Goal: Check status: Check status

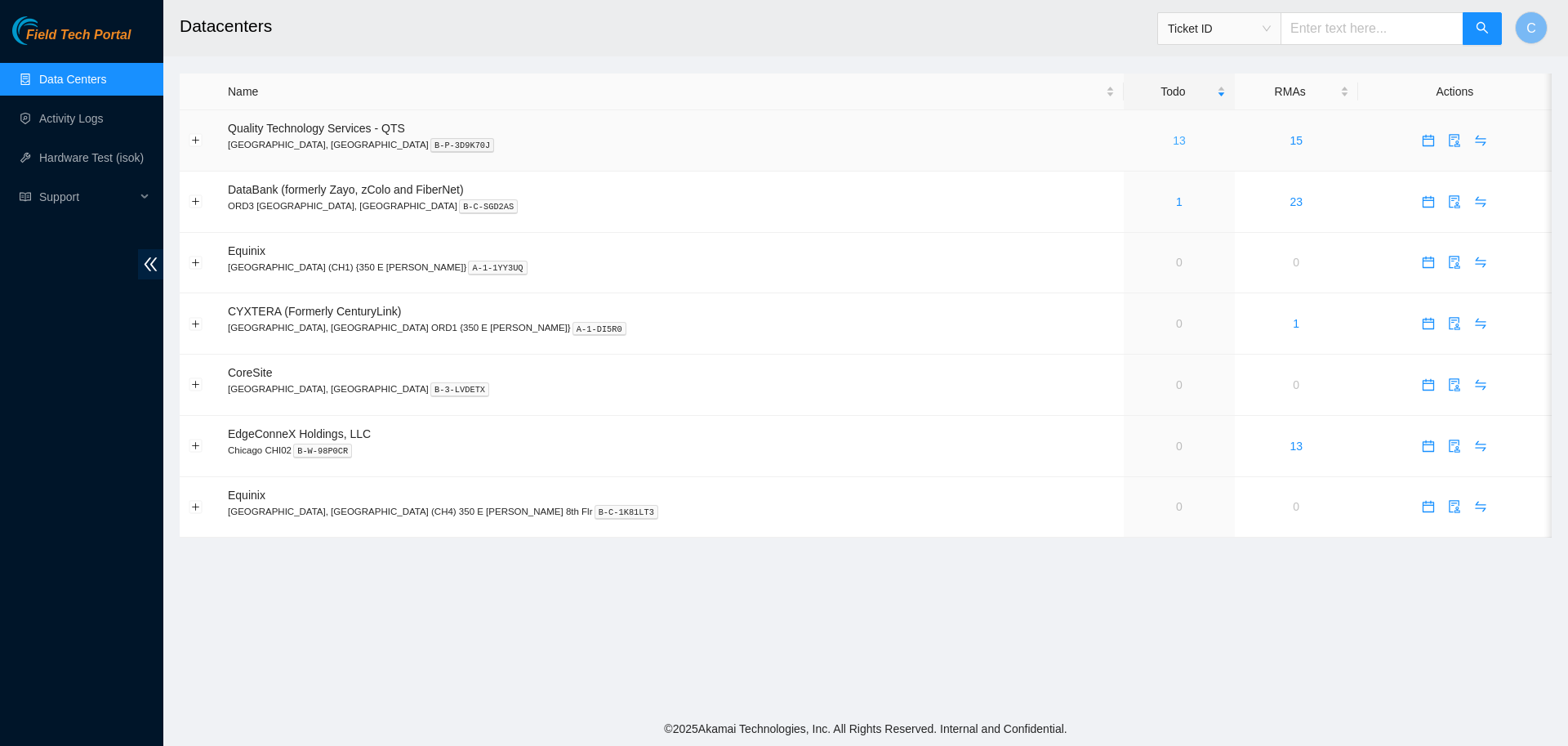
click at [1173, 140] on link "13" at bounding box center [1179, 140] width 13 height 13
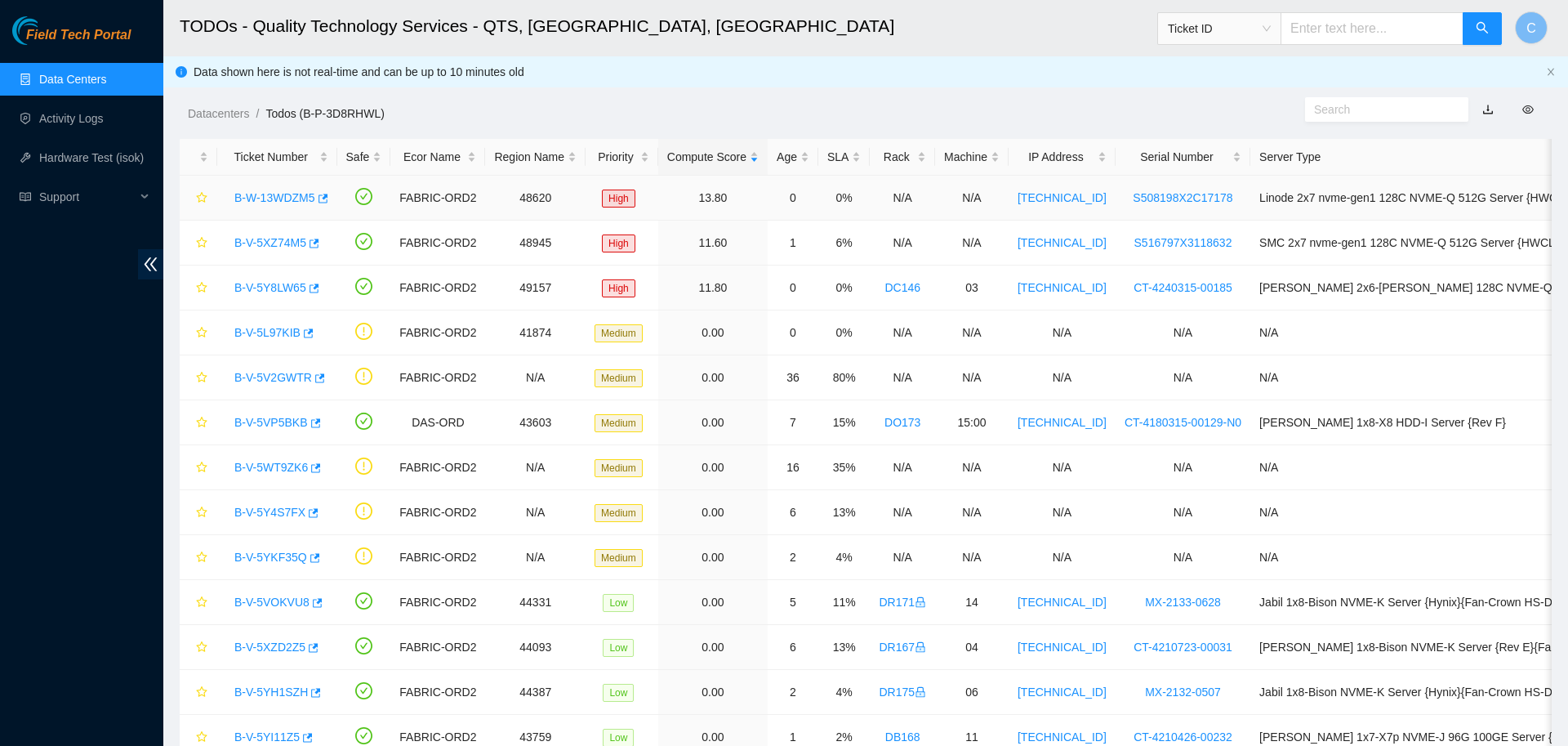
click at [288, 196] on link "B-W-13WDZM5" at bounding box center [274, 197] width 81 height 13
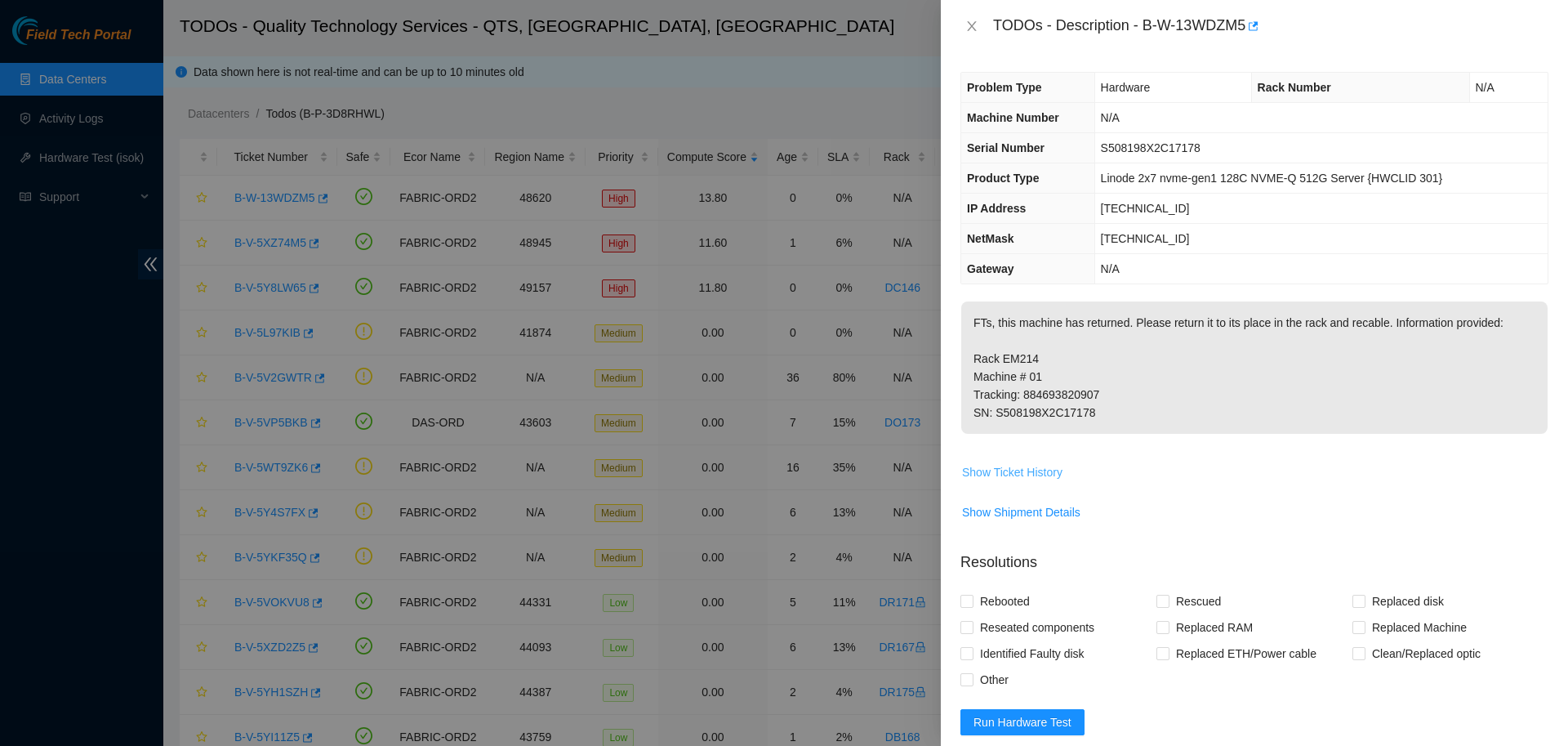
click at [1023, 473] on span "Show Ticket History" at bounding box center [1012, 473] width 100 height 18
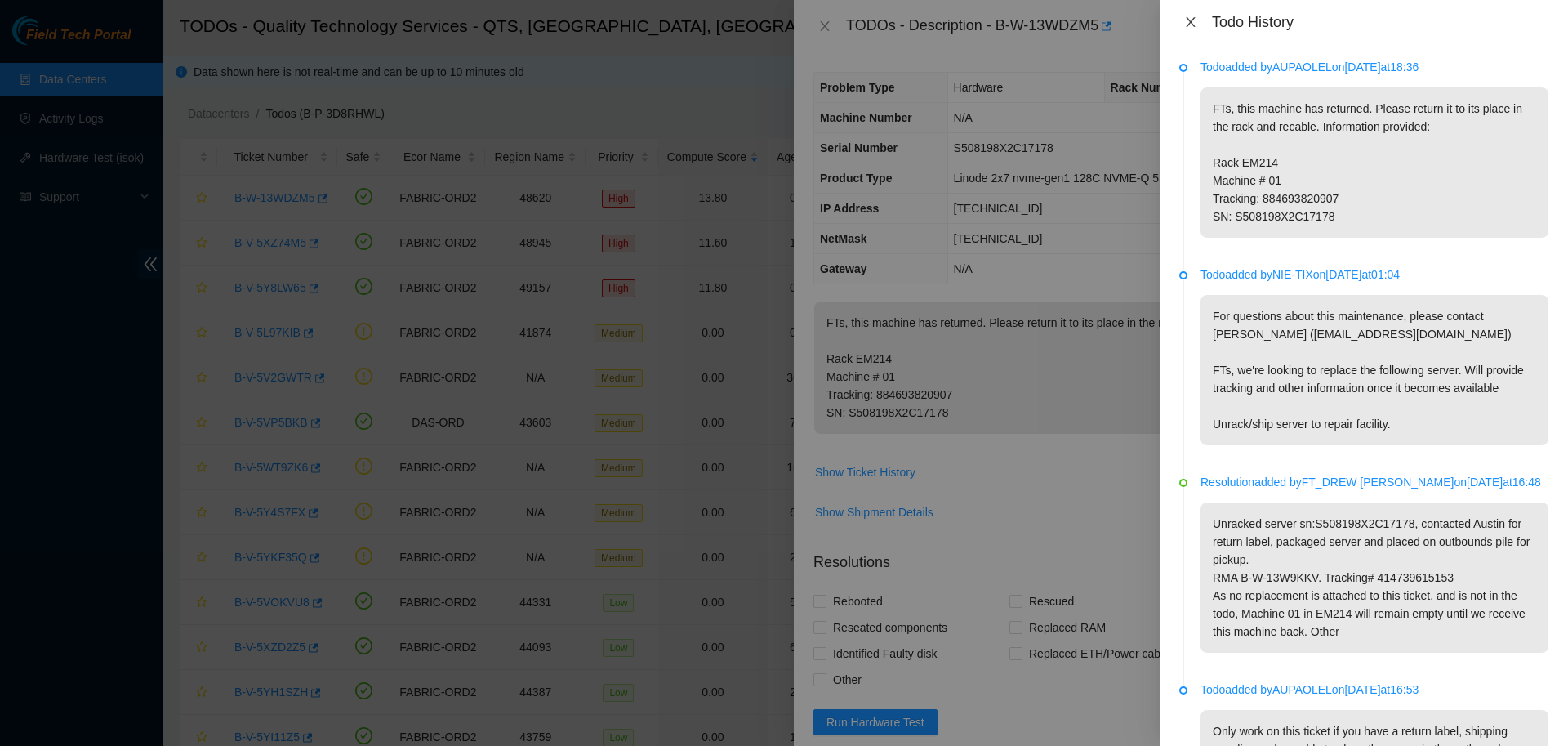
click at [1189, 21] on icon "close" at bounding box center [1190, 22] width 9 height 10
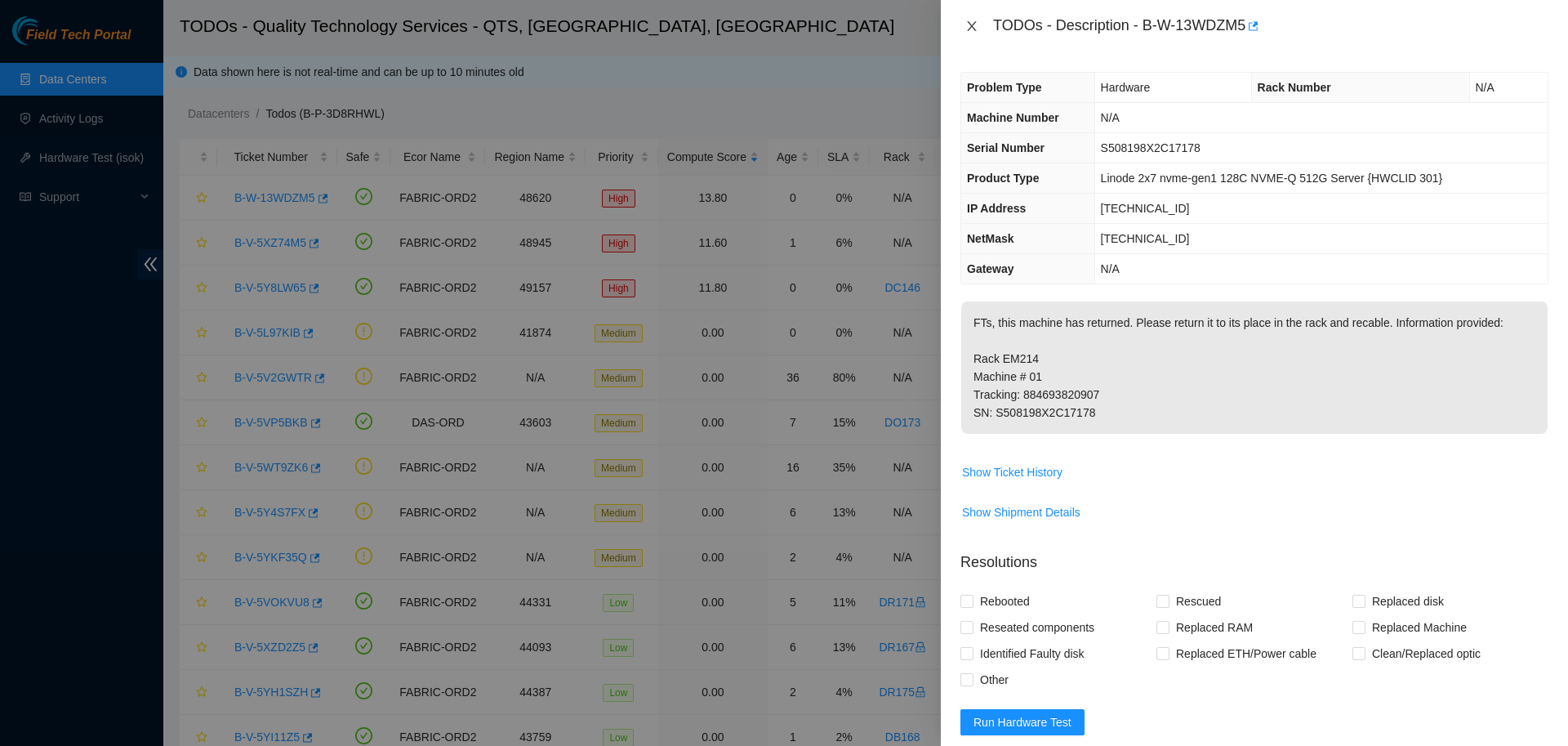
click at [974, 27] on icon "close" at bounding box center [972, 26] width 13 height 13
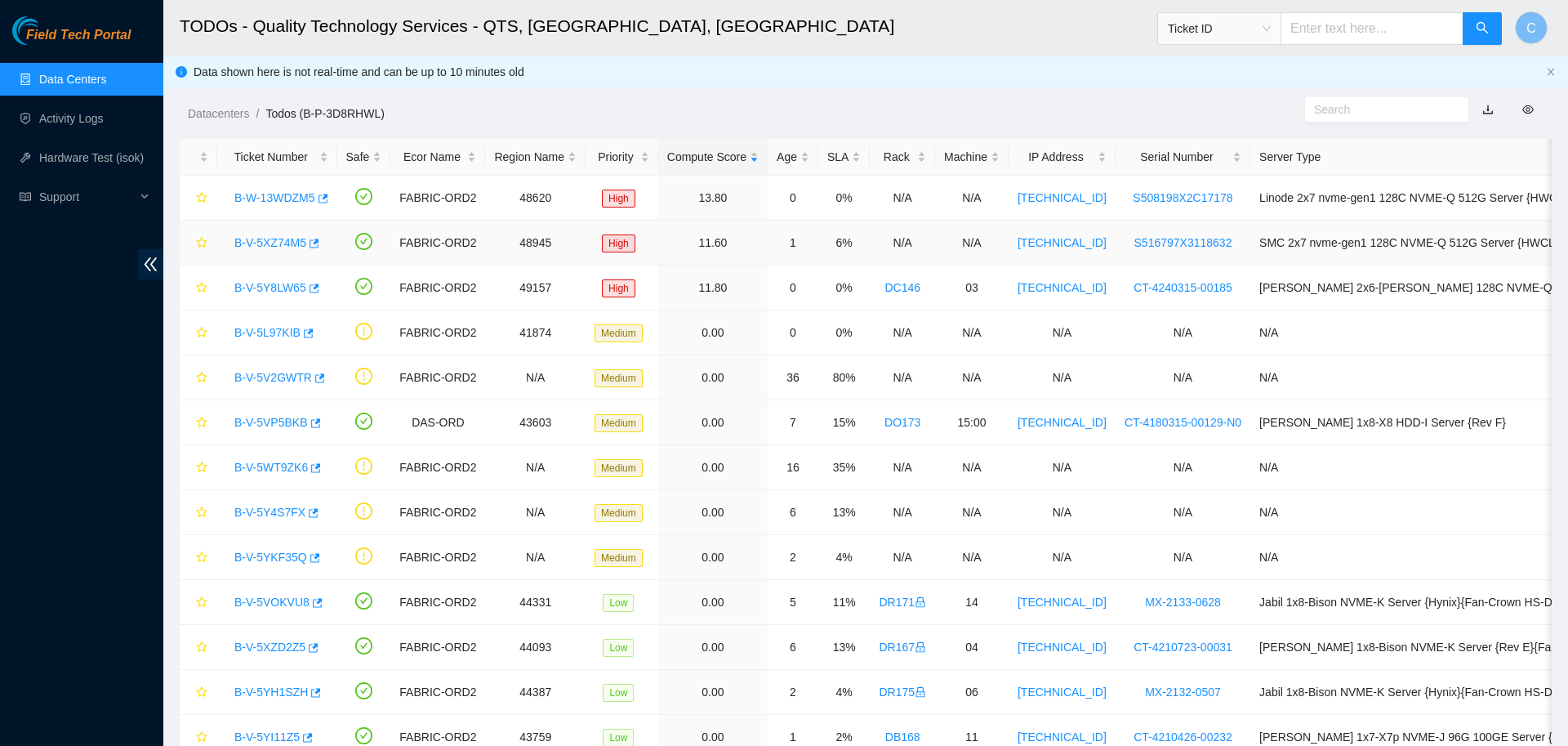
click at [275, 237] on link "B-V-5XZ74M5" at bounding box center [270, 243] width 71 height 13
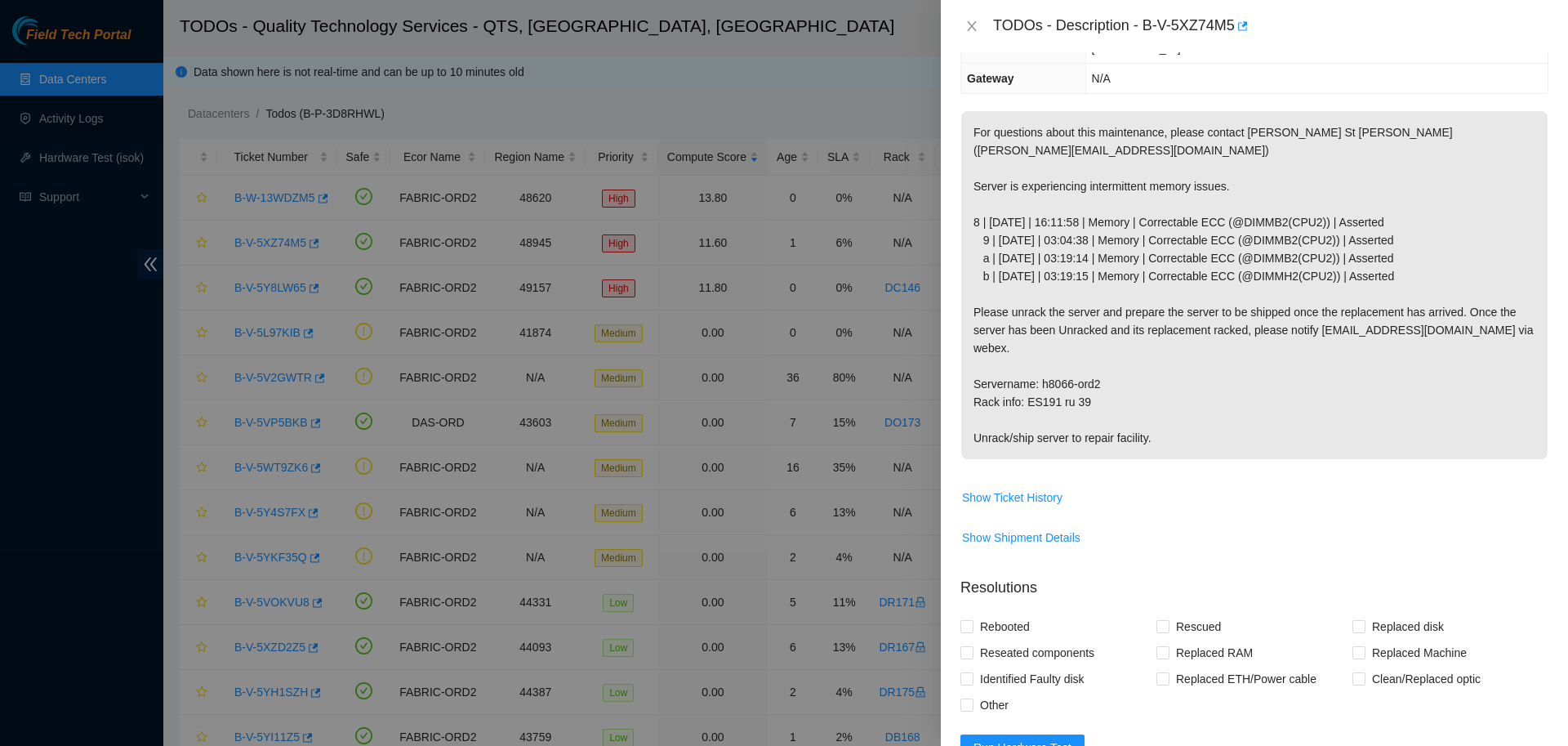
scroll to position [193, 0]
click at [1037, 526] on span "Show Shipment Details" at bounding box center [1021, 535] width 119 height 18
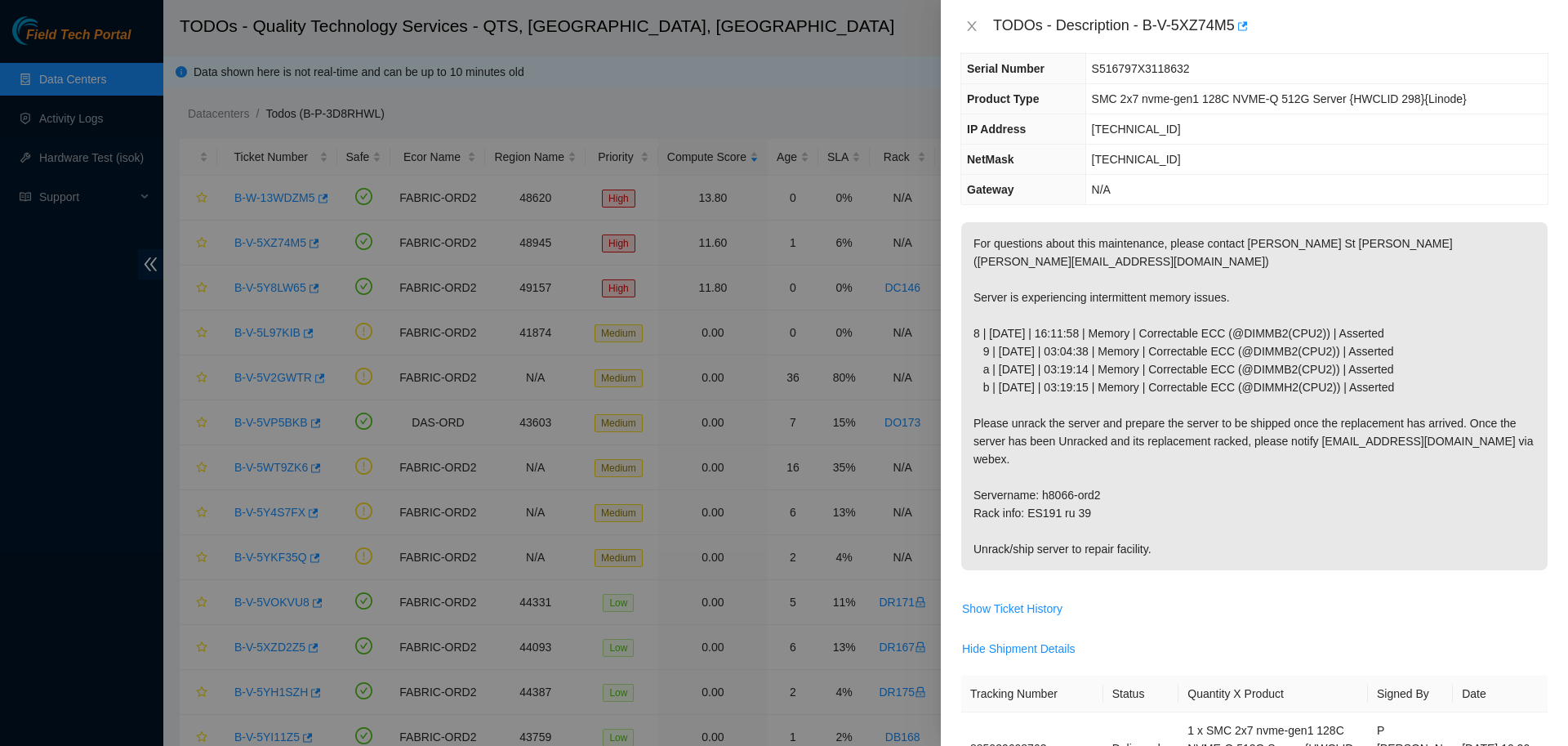
scroll to position [0, 0]
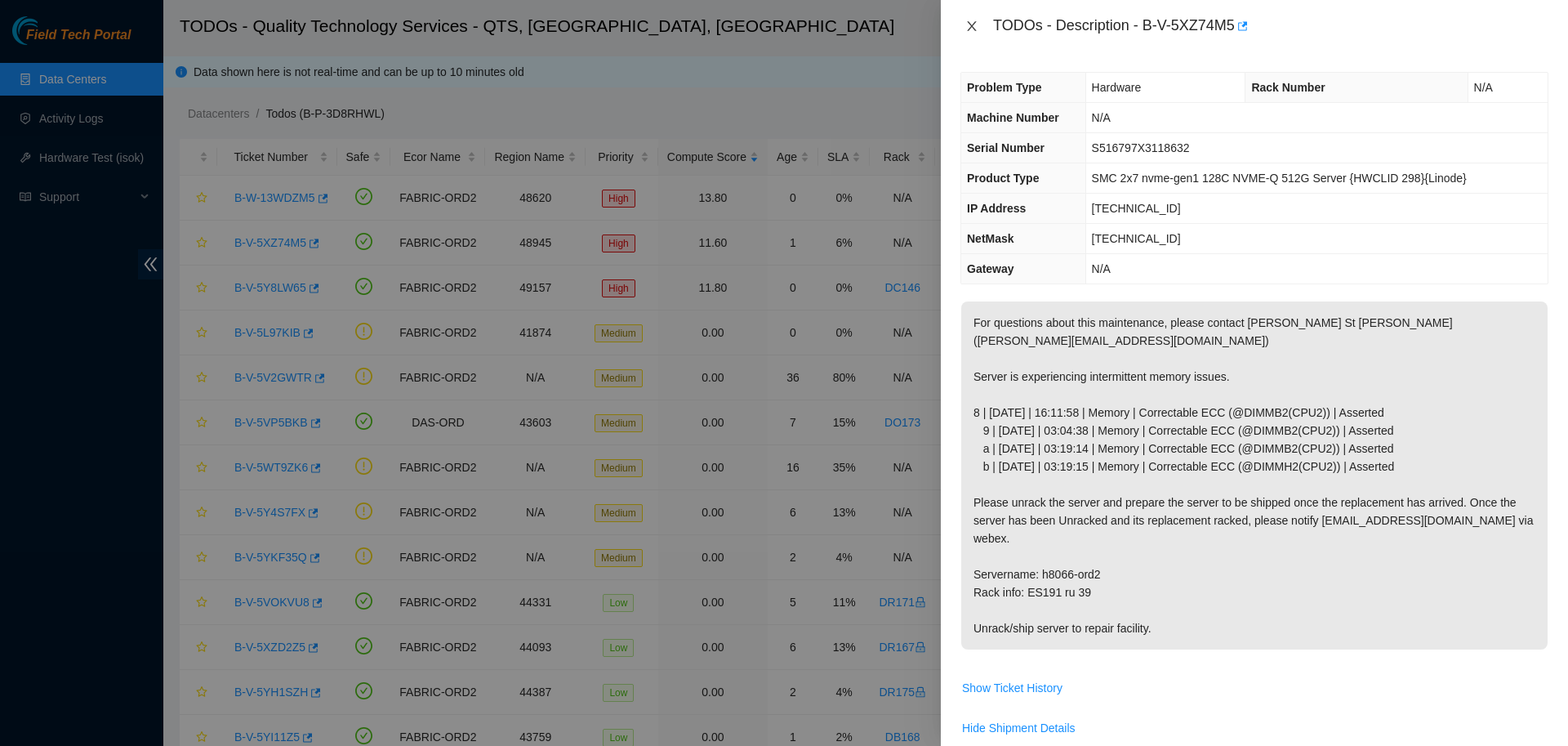
click at [965, 29] on icon "close" at bounding box center [972, 26] width 13 height 13
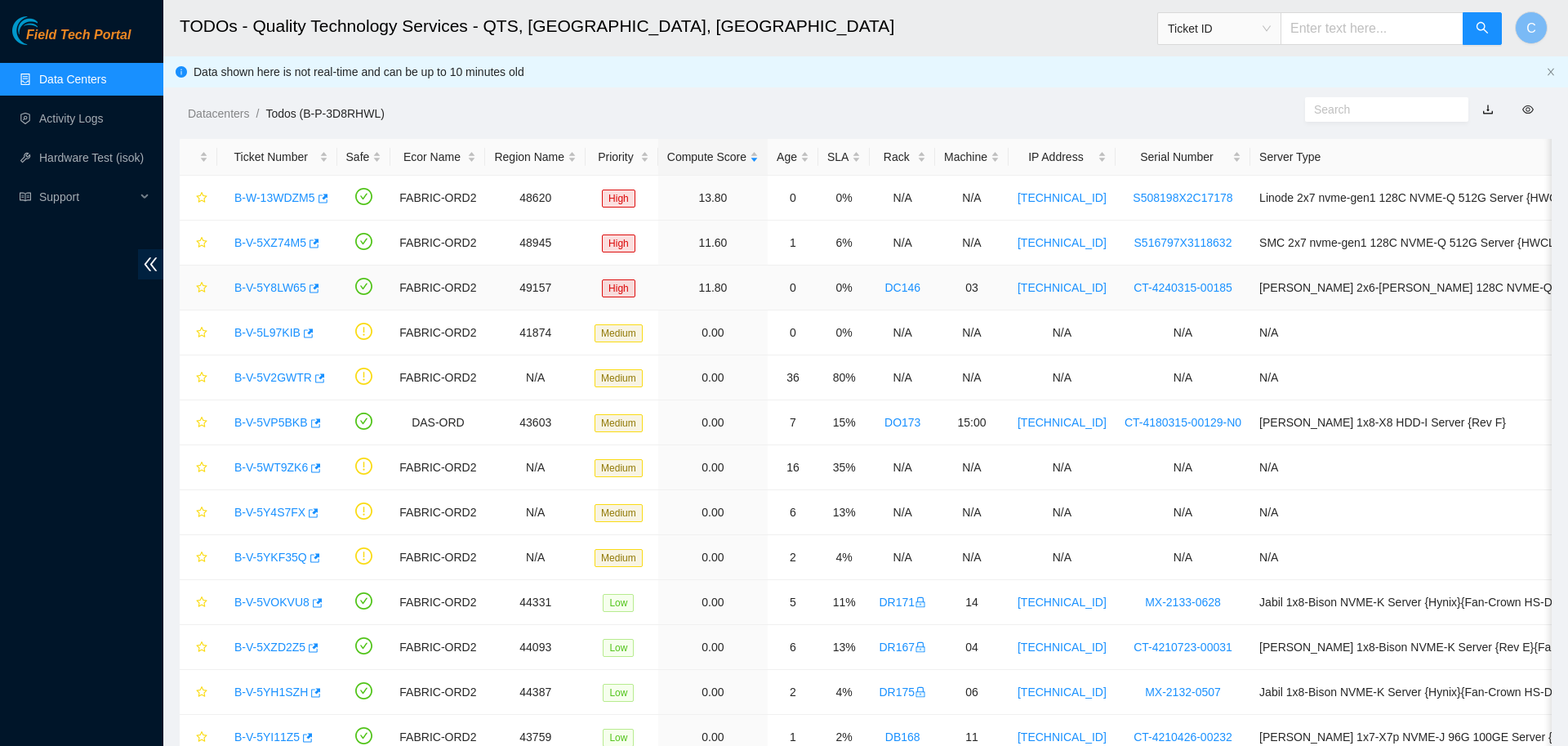
click at [272, 283] on link "B-V-5Y8LW65" at bounding box center [270, 287] width 71 height 13
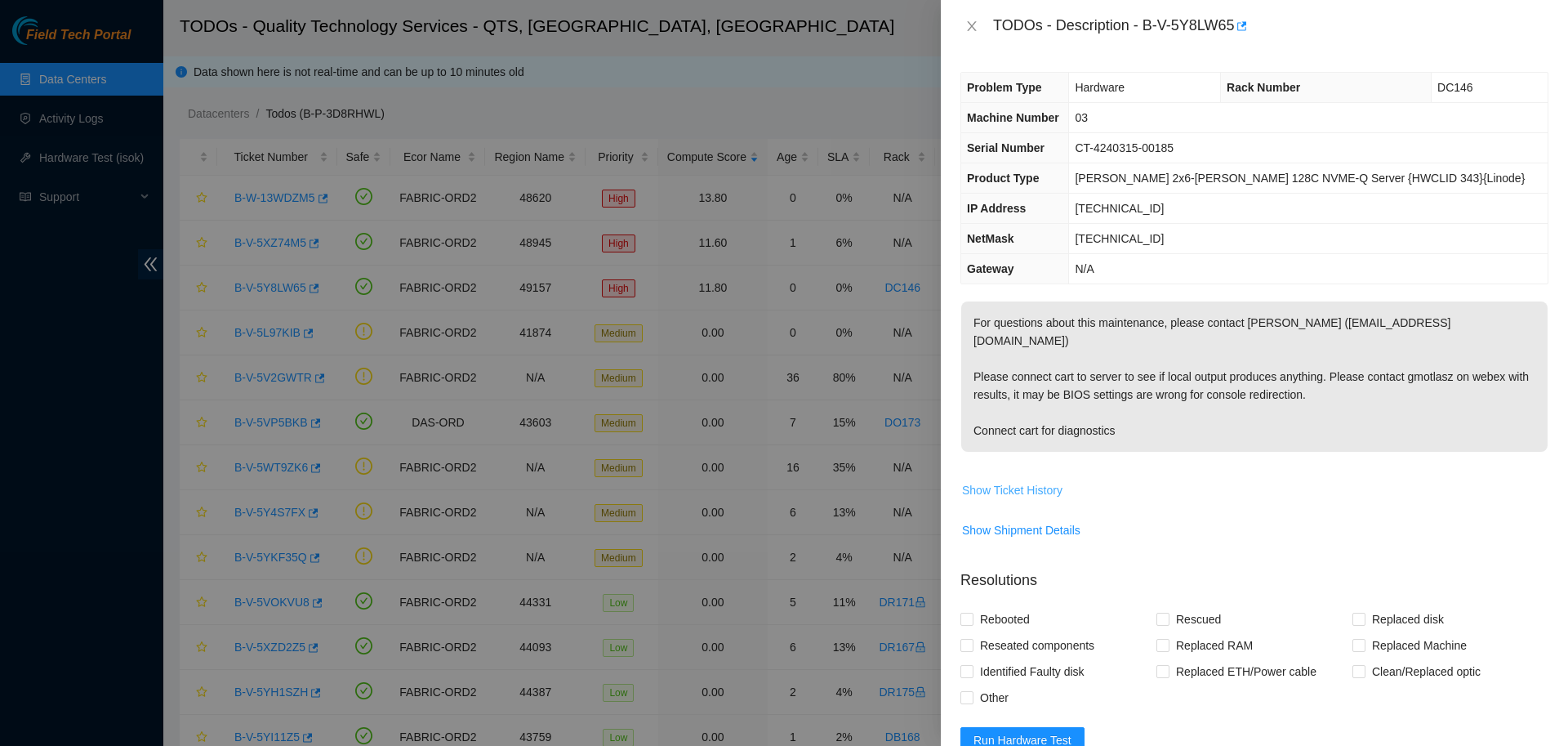
click at [1007, 481] on span "Show Ticket History" at bounding box center [1012, 490] width 100 height 18
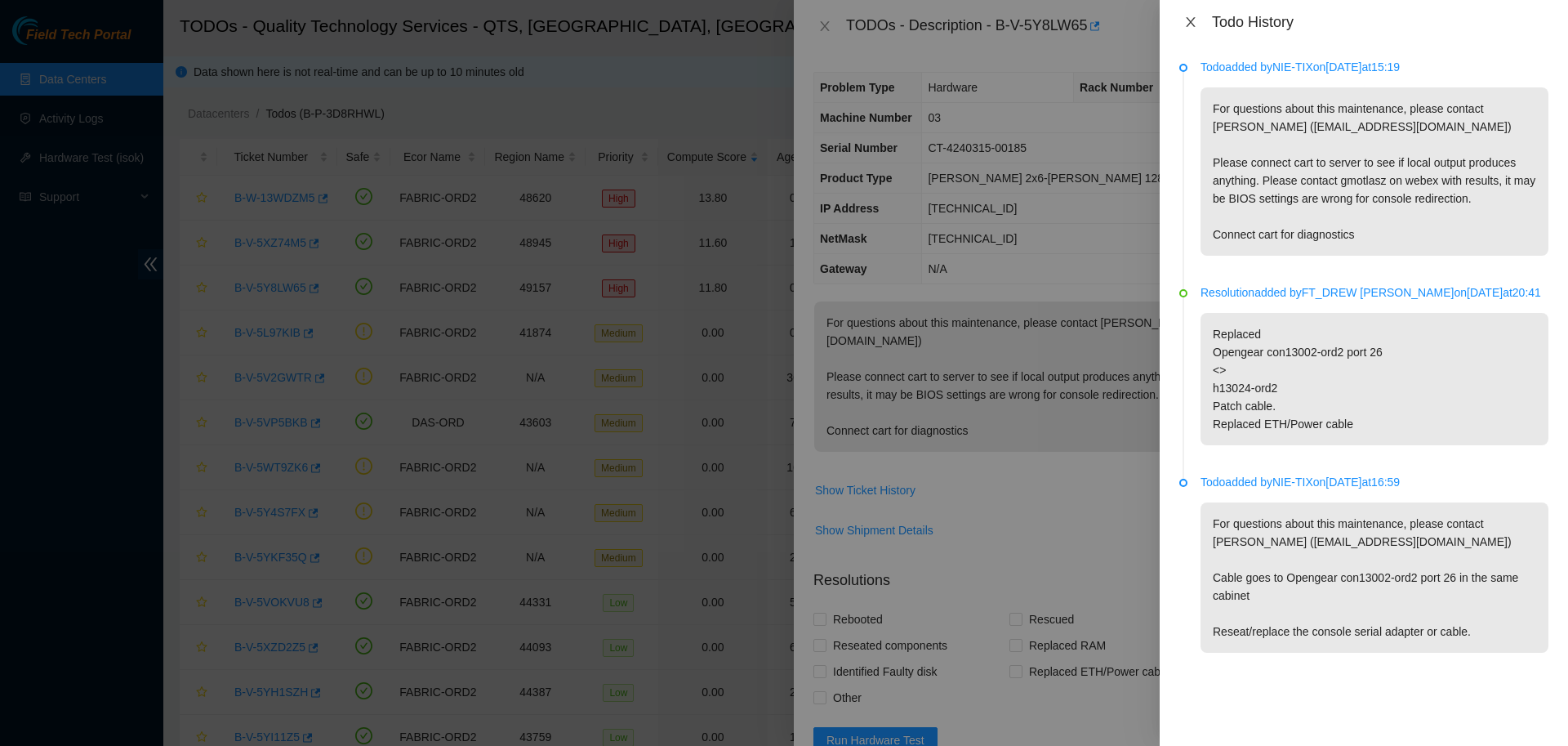
click at [1183, 14] on button "Close" at bounding box center [1190, 22] width 23 height 15
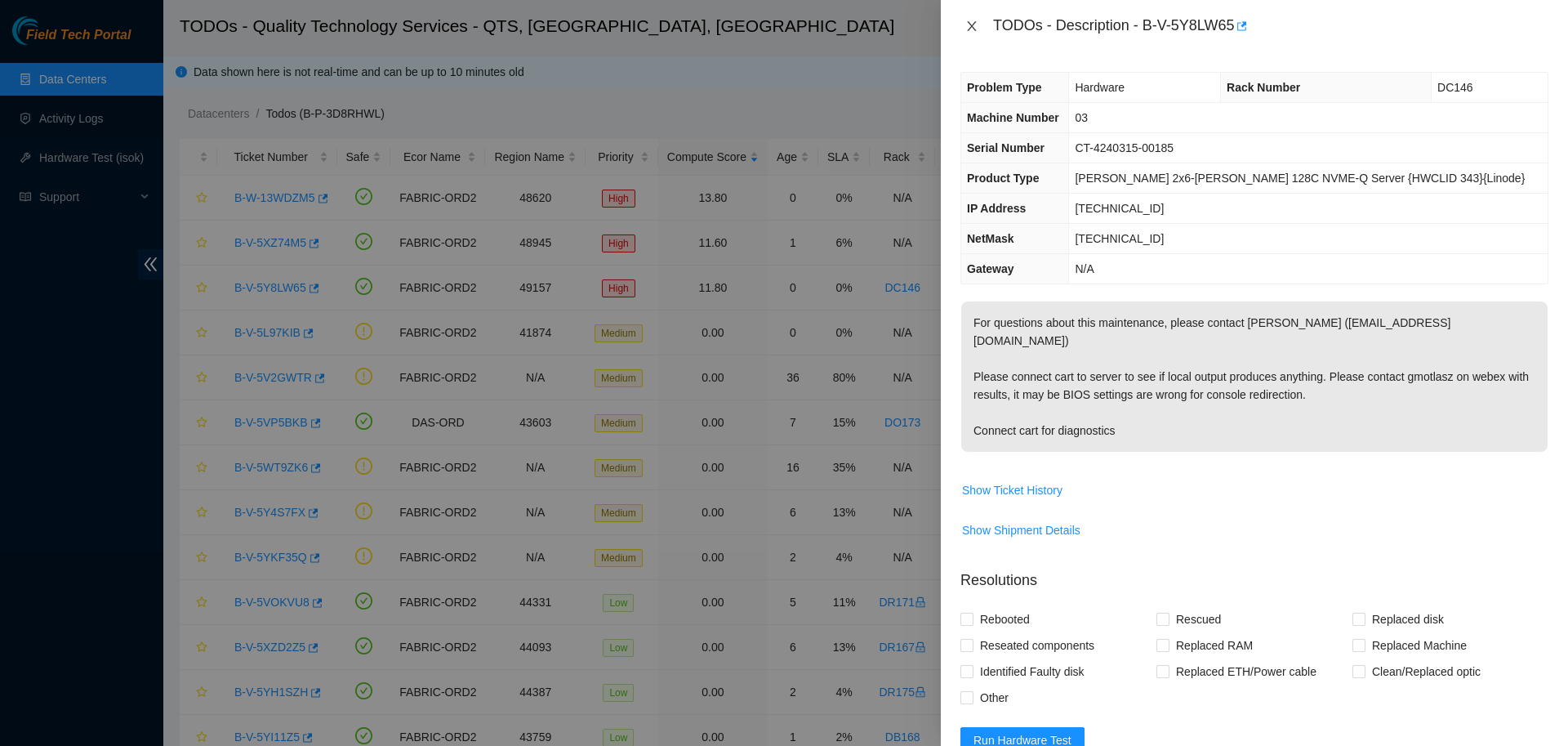
click at [973, 29] on icon "close" at bounding box center [971, 25] width 9 height 10
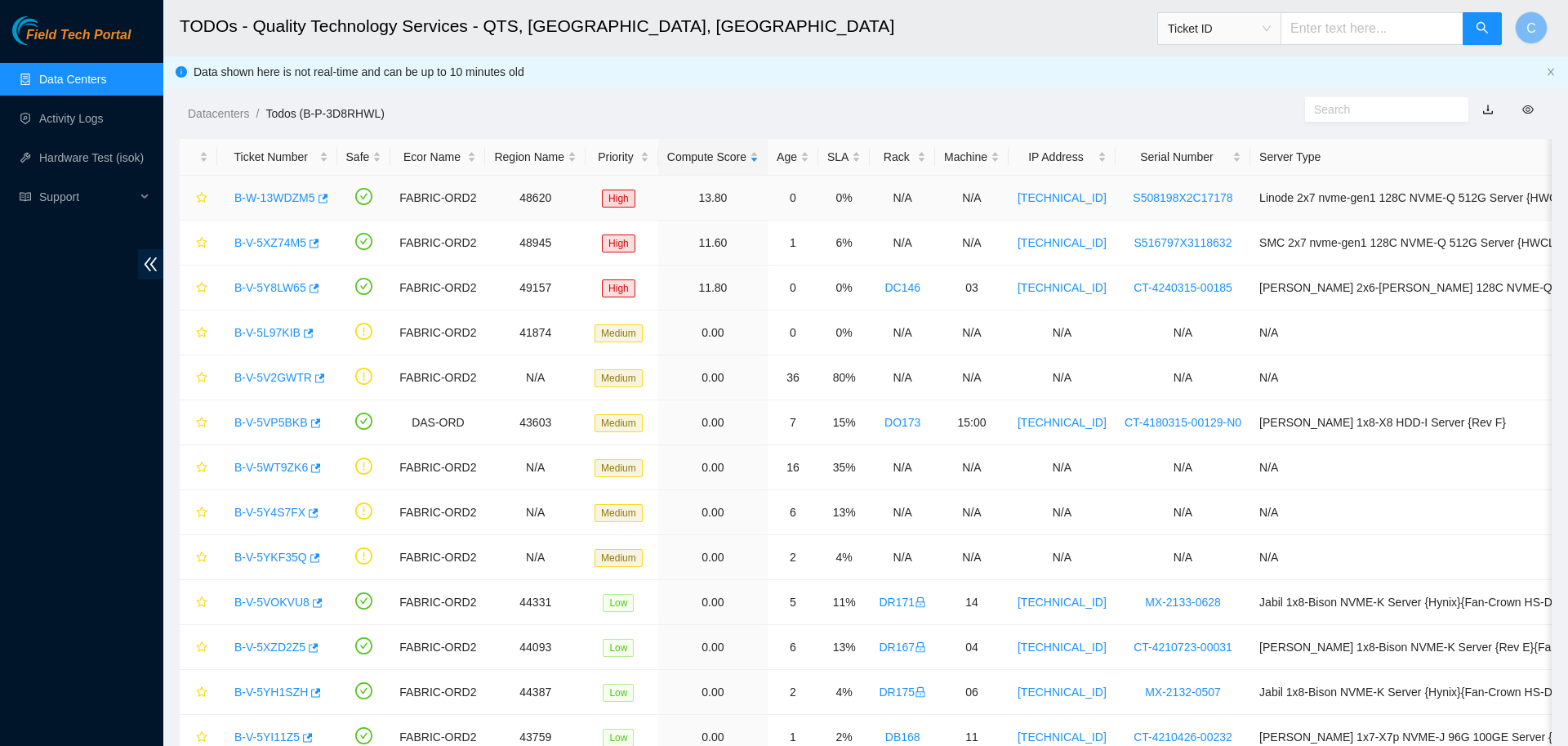
click at [283, 196] on link "B-W-13WDZM5" at bounding box center [274, 197] width 81 height 13
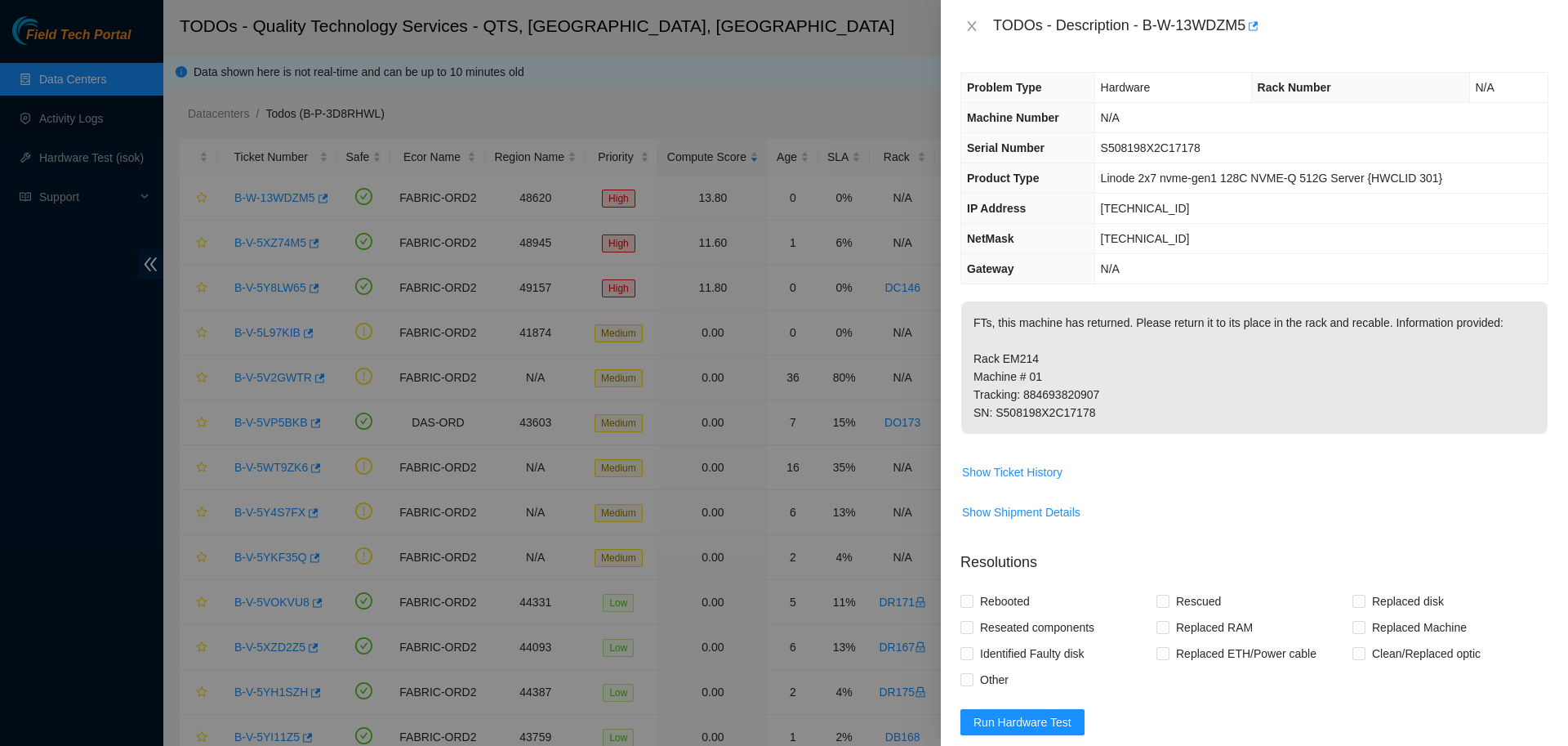
click at [225, 201] on div at bounding box center [784, 373] width 1568 height 746
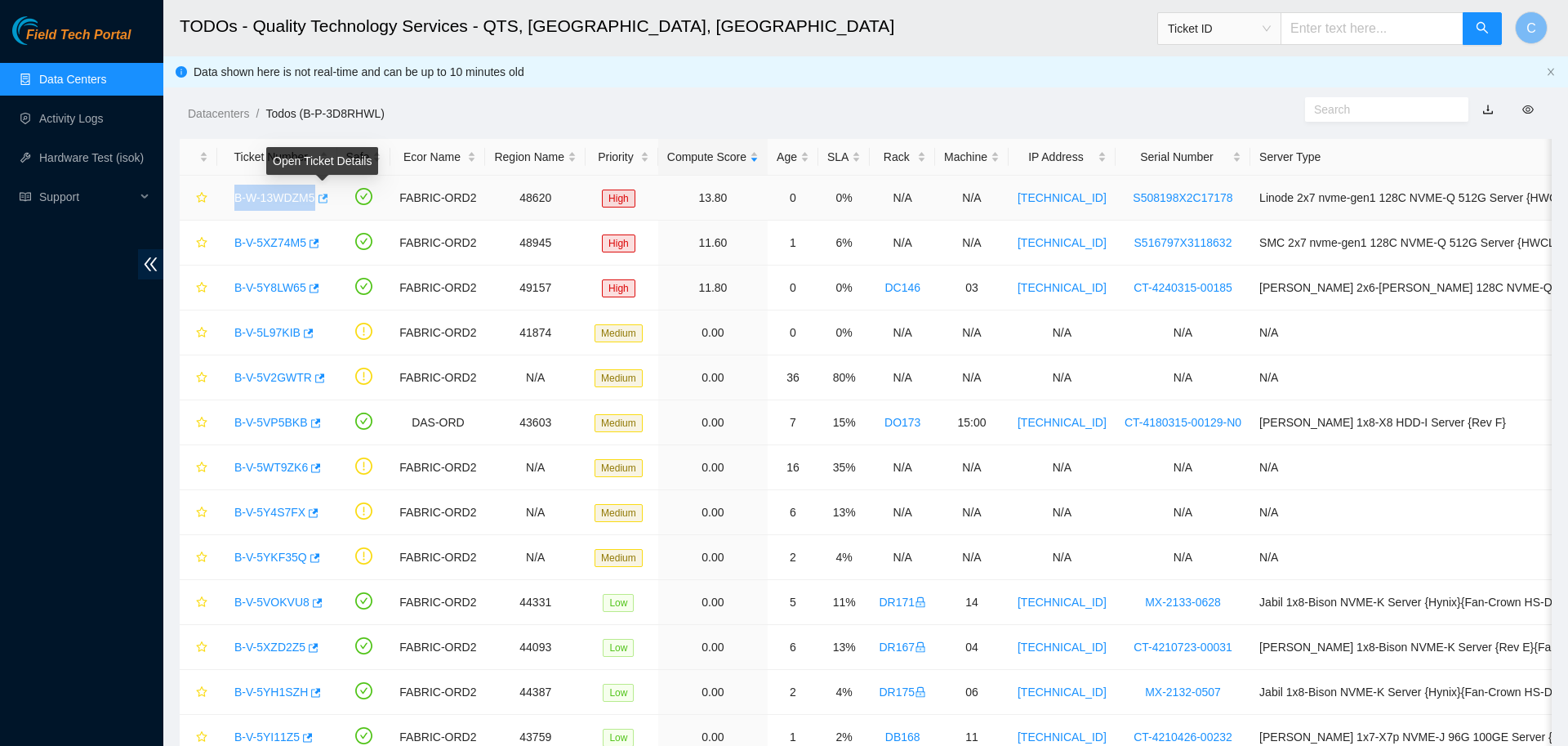
drag, startPoint x: 231, startPoint y: 199, endPoint x: 315, endPoint y: 206, distance: 84.3
click at [315, 206] on div "B-W-13WDZM5" at bounding box center [277, 197] width 102 height 26
copy link "B-W-13WDZM5"
click at [288, 195] on link "B-W-13WDZM5" at bounding box center [274, 197] width 81 height 13
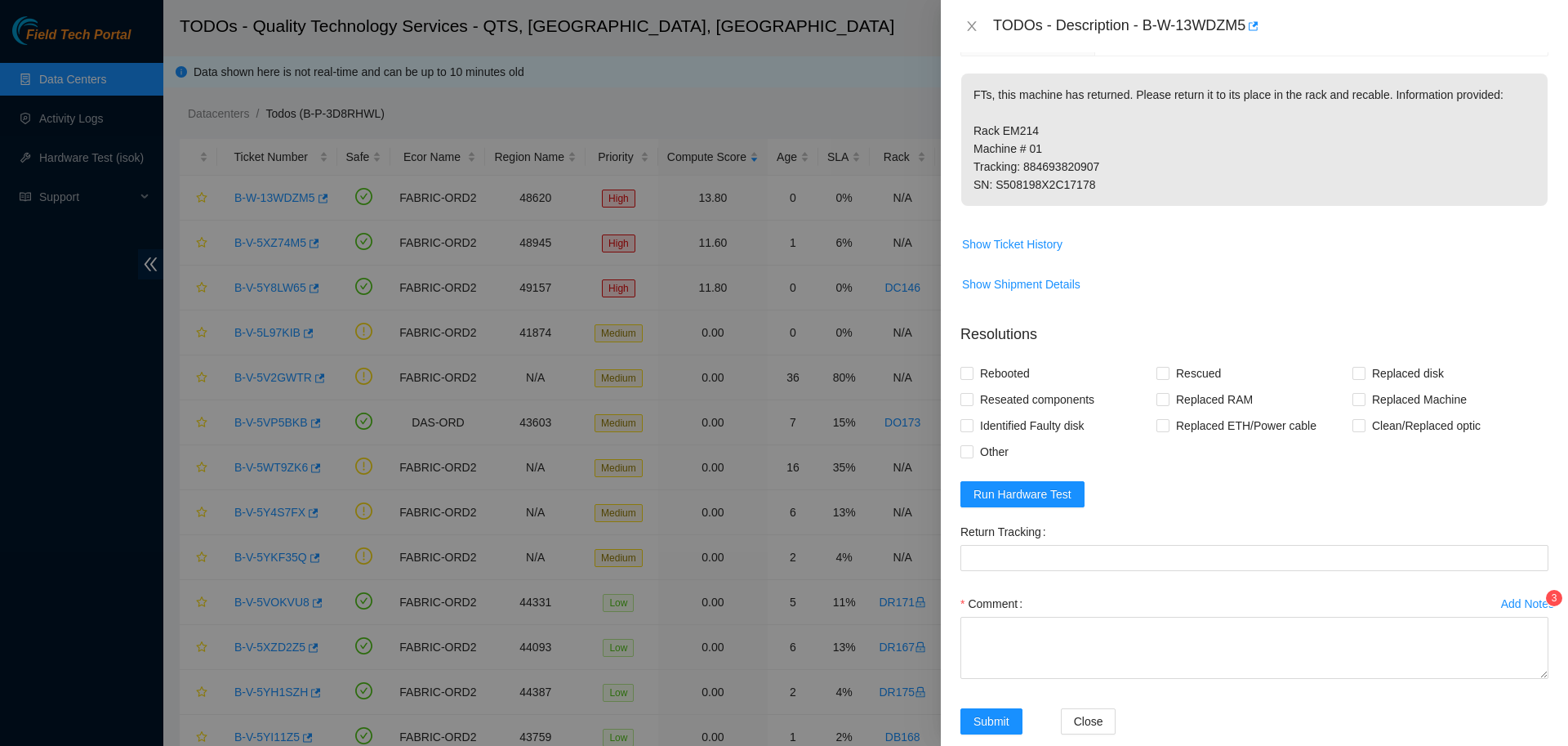
scroll to position [255, 0]
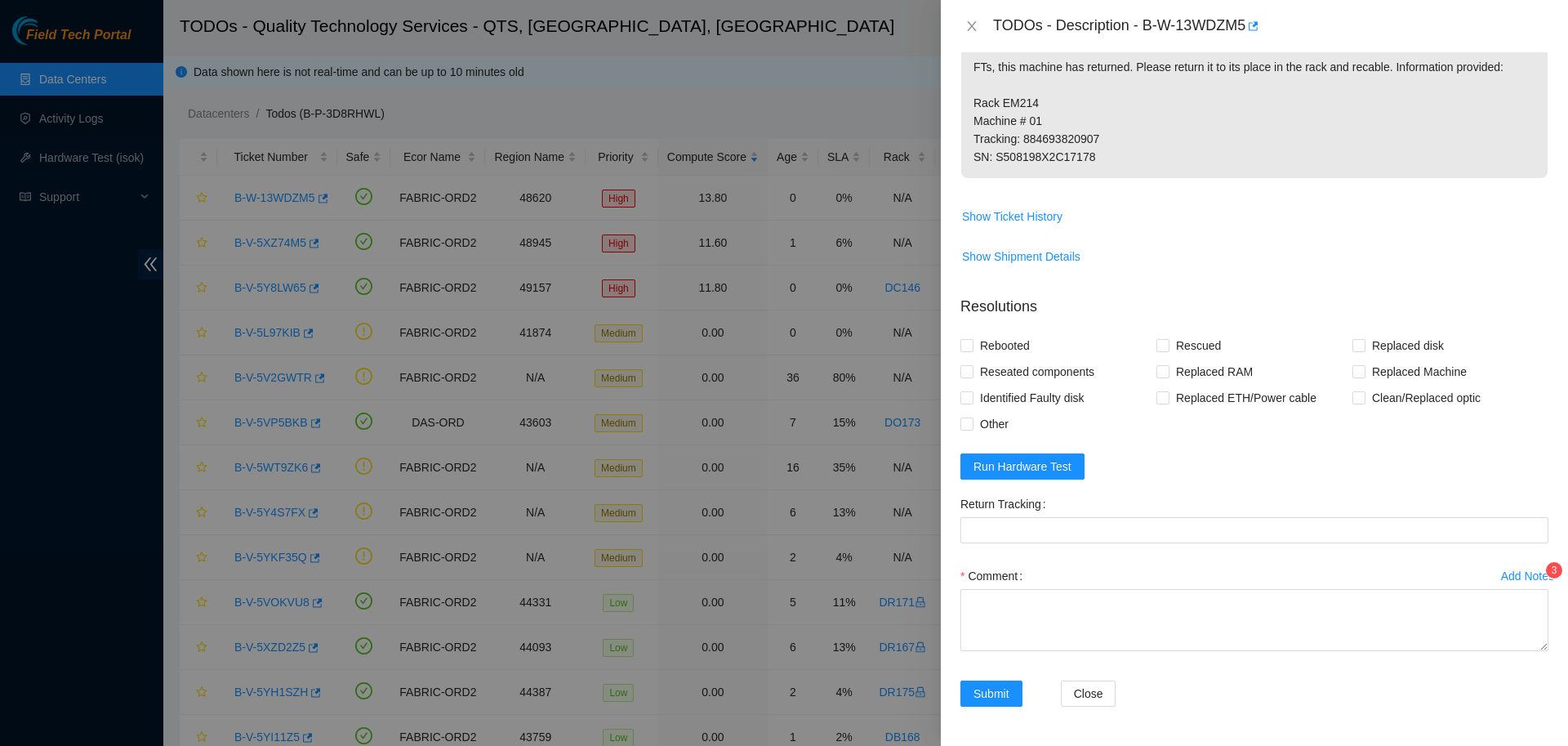
click at [1521, 571] on div "Add Notes" at bounding box center [1527, 576] width 53 height 12
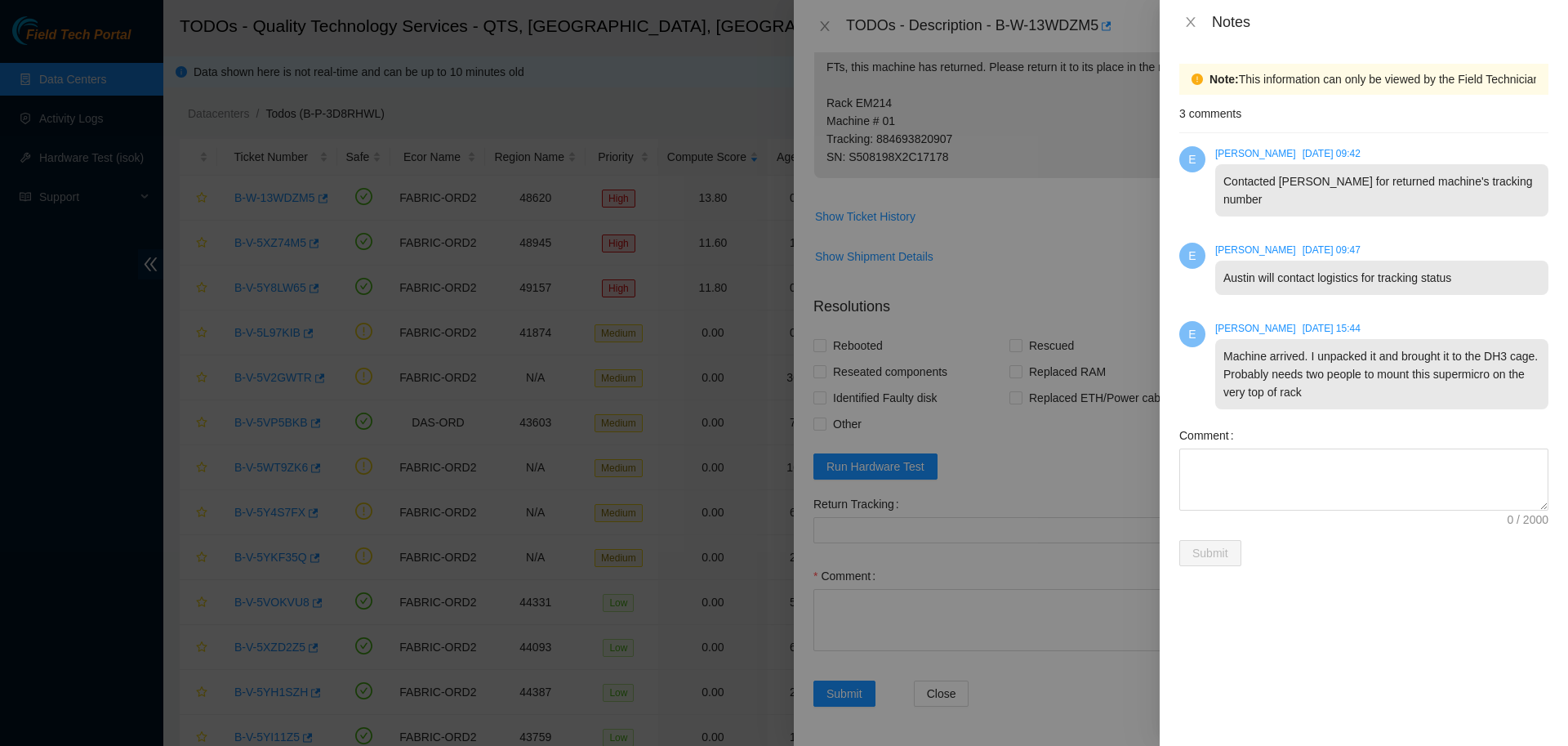
click at [1095, 264] on div at bounding box center [784, 373] width 1568 height 746
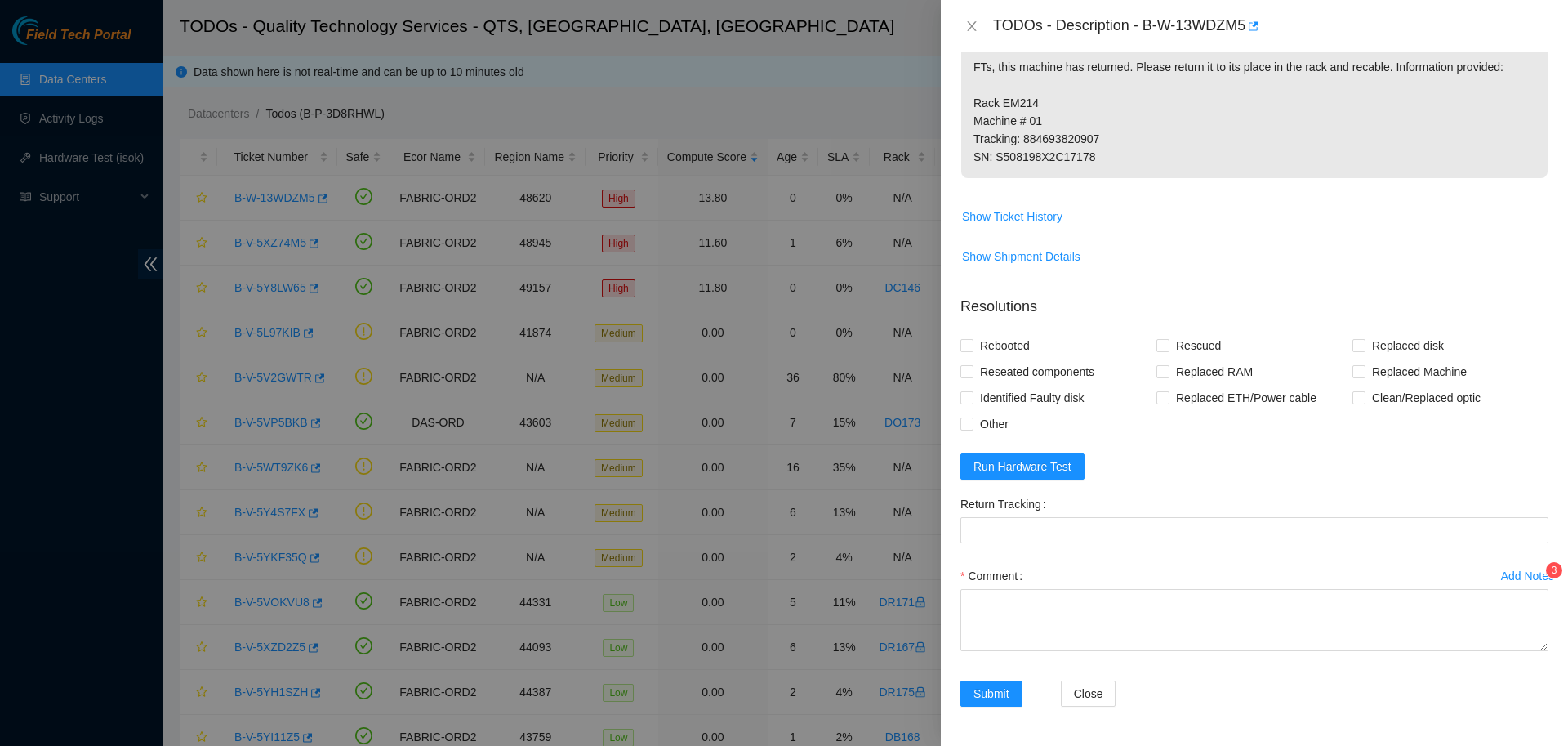
click at [676, 54] on div at bounding box center [784, 373] width 1568 height 746
click at [967, 24] on icon "close" at bounding box center [971, 25] width 9 height 10
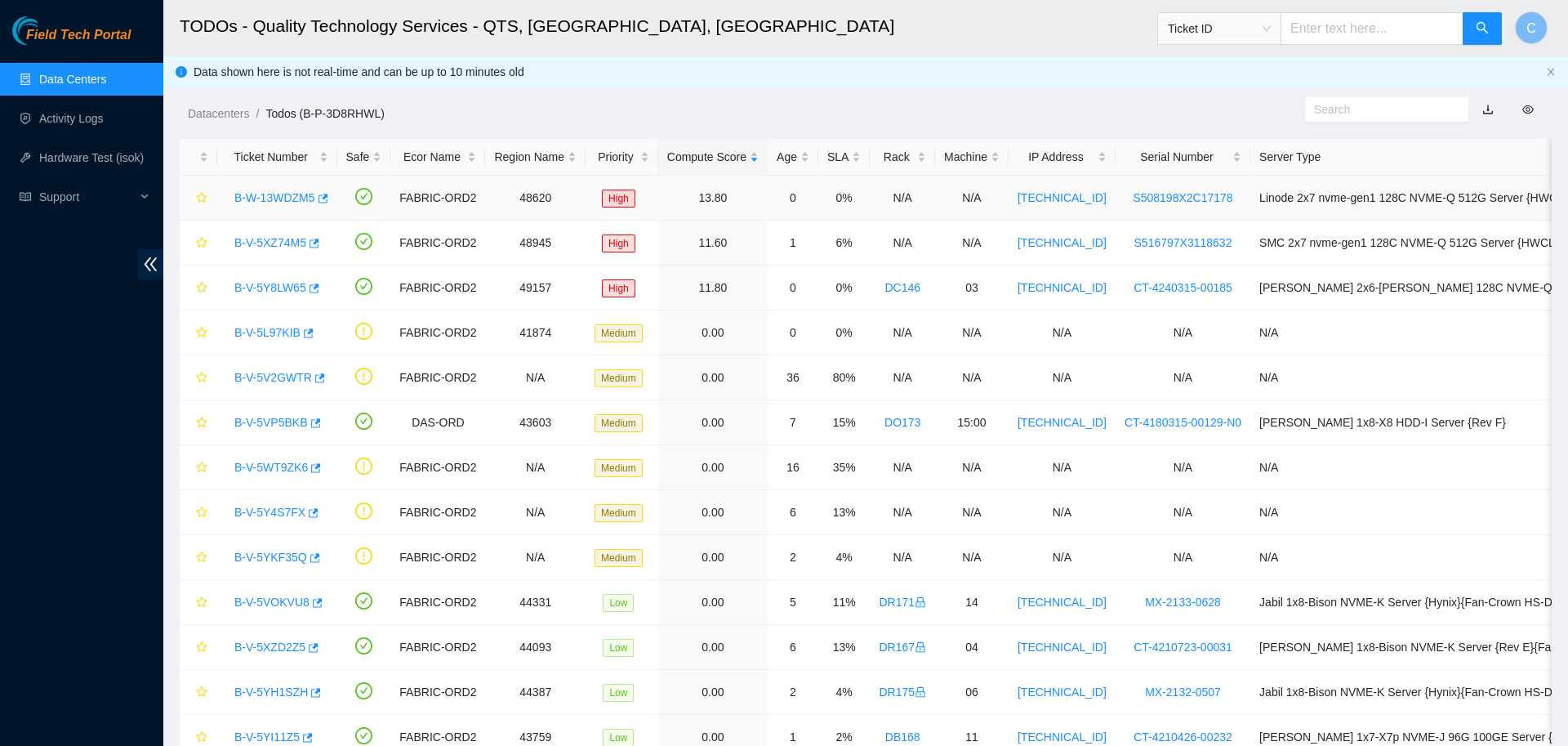
scroll to position [149, 0]
click at [280, 196] on link "B-W-13WDZM5" at bounding box center [274, 197] width 81 height 13
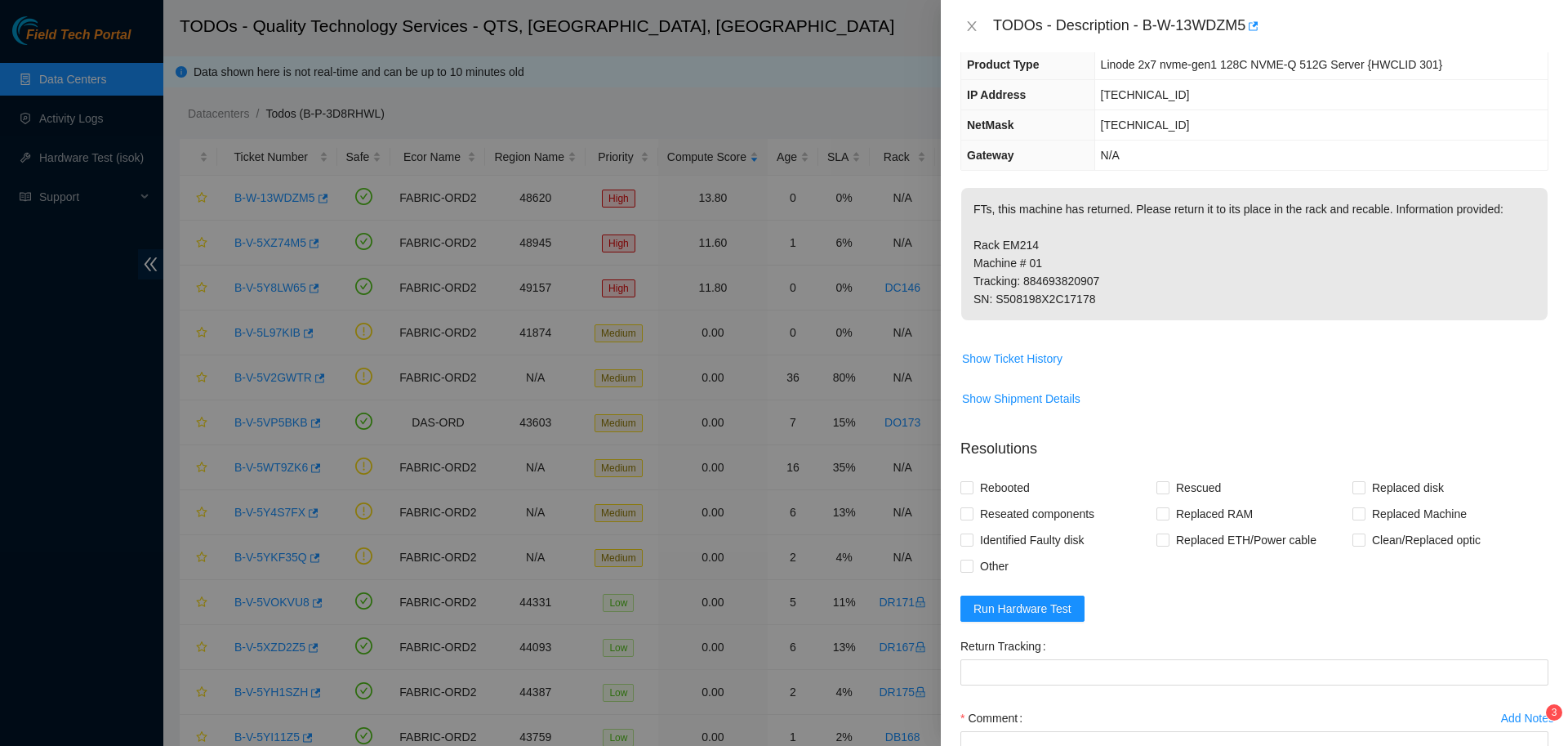
scroll to position [0, 0]
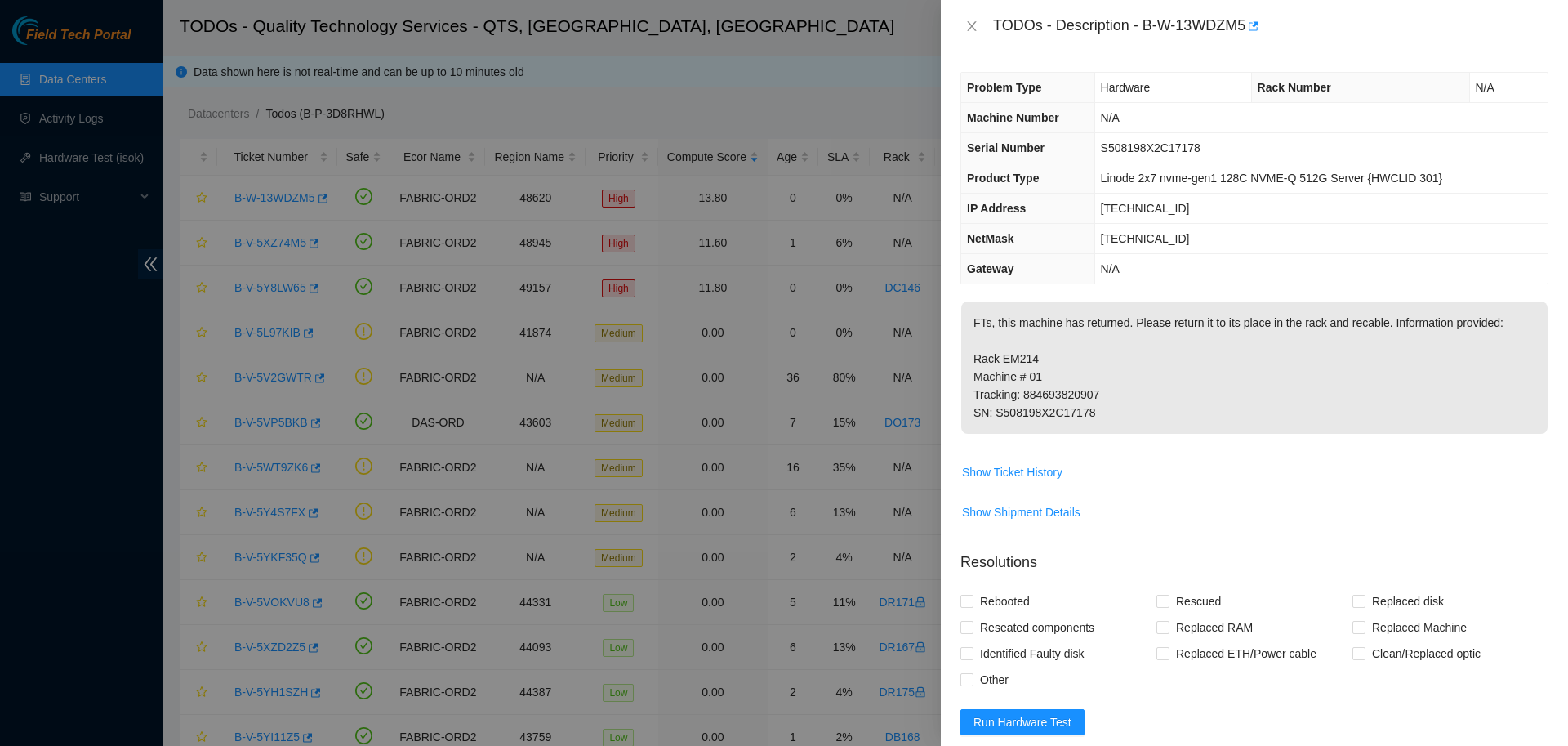
click at [557, 142] on div at bounding box center [784, 373] width 1568 height 746
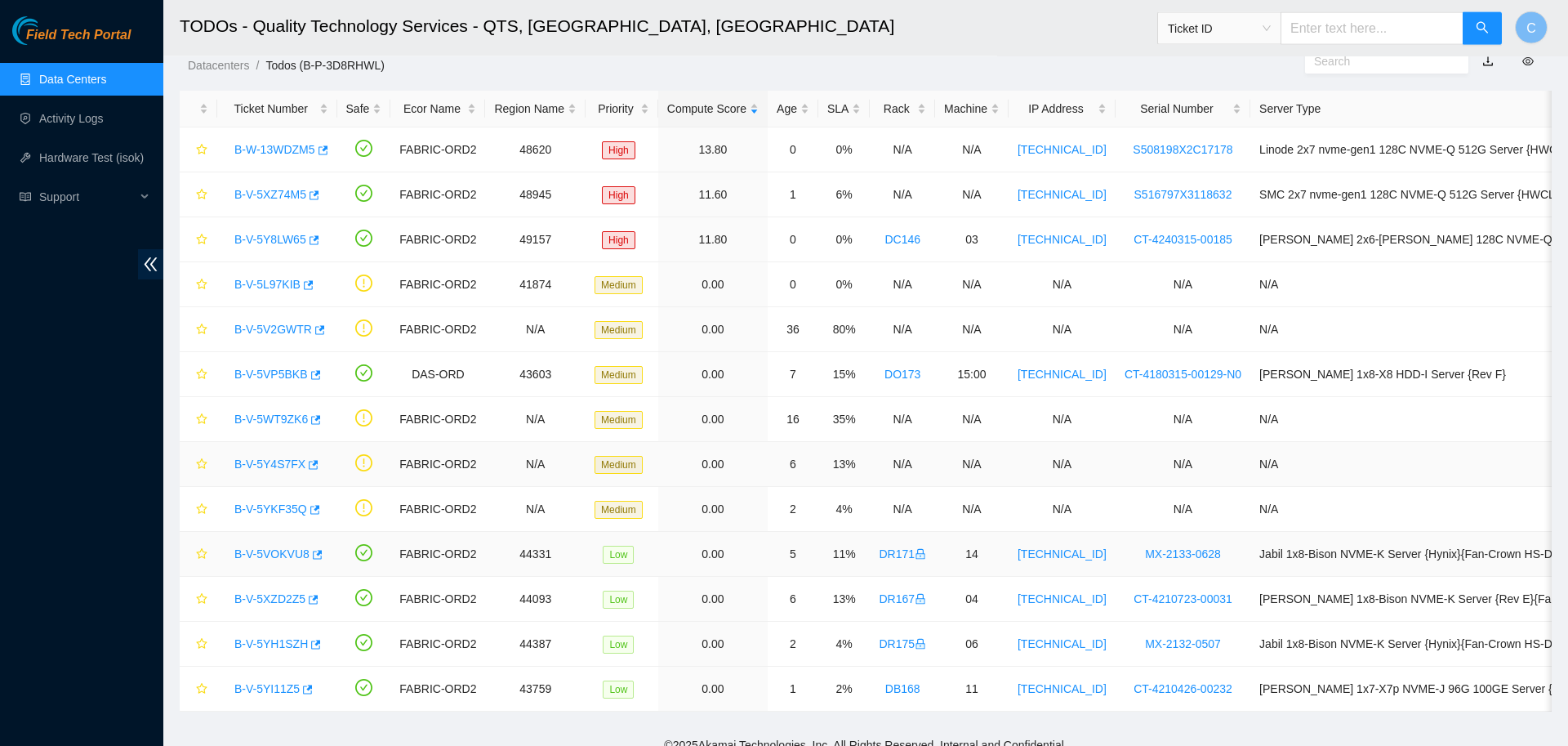
scroll to position [64, 0]
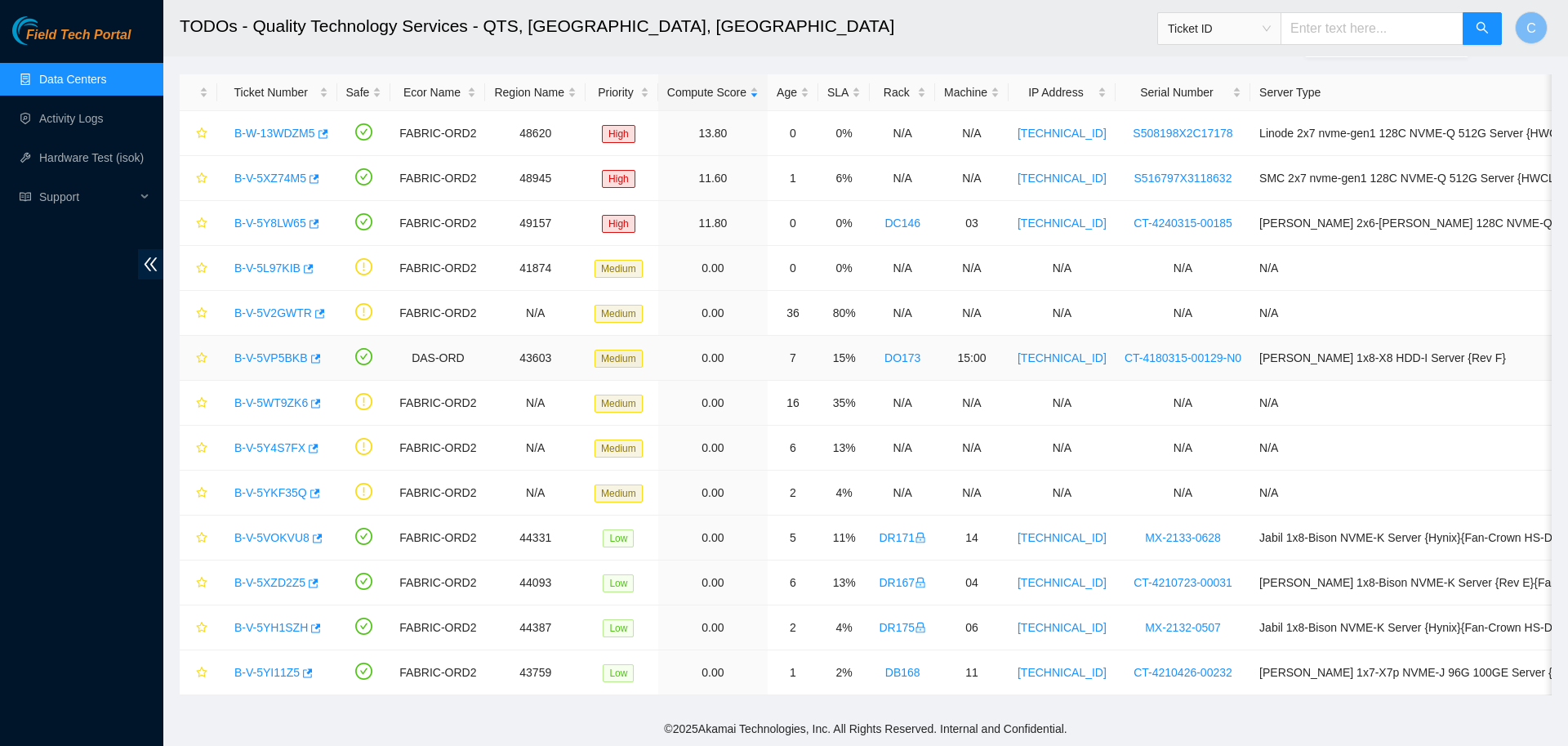
click at [268, 356] on link "B-V-5VP5BKB" at bounding box center [271, 358] width 73 height 13
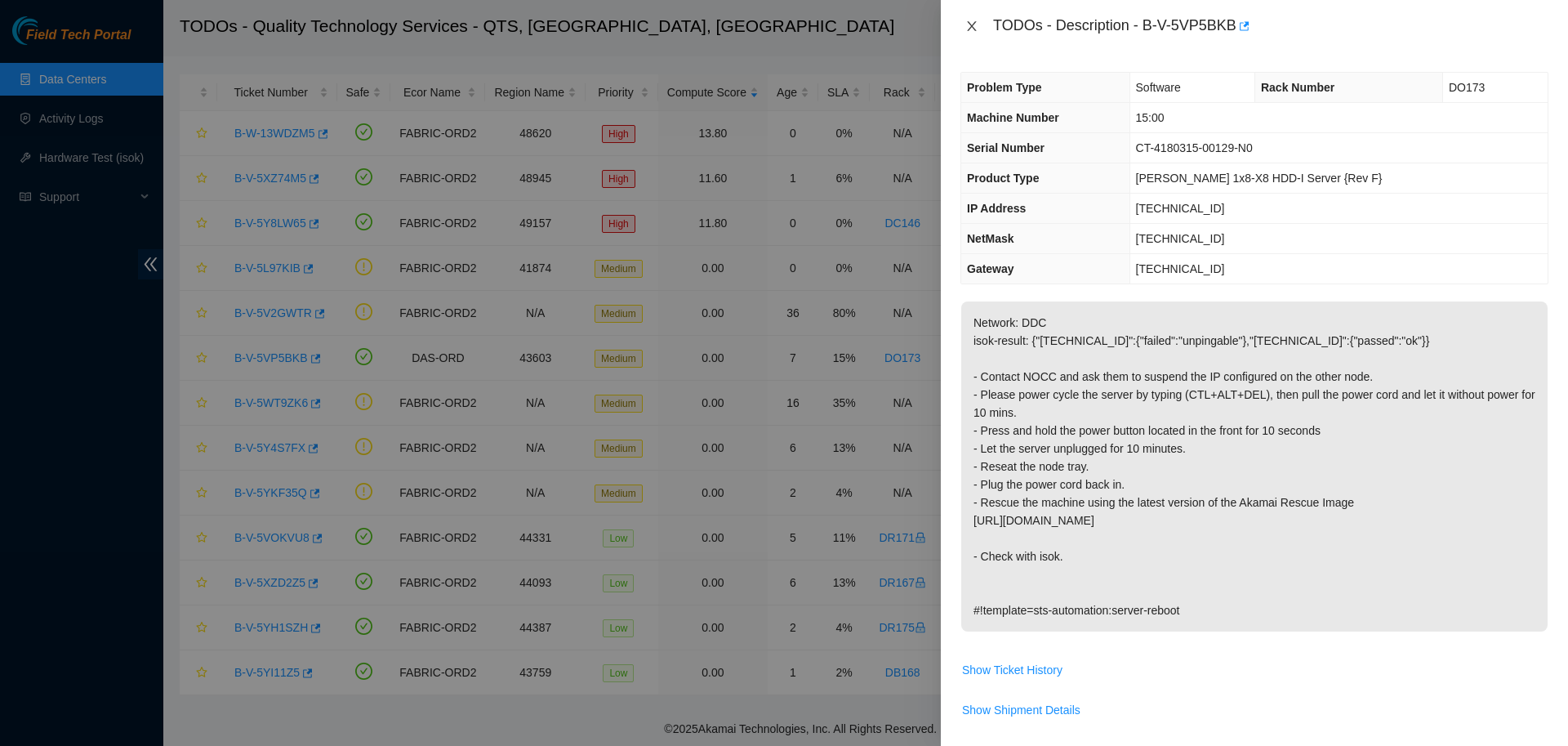
click at [967, 29] on icon "close" at bounding box center [971, 25] width 9 height 10
